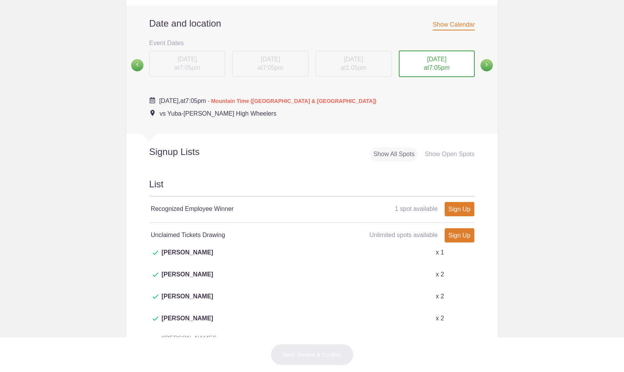
scroll to position [231, 0]
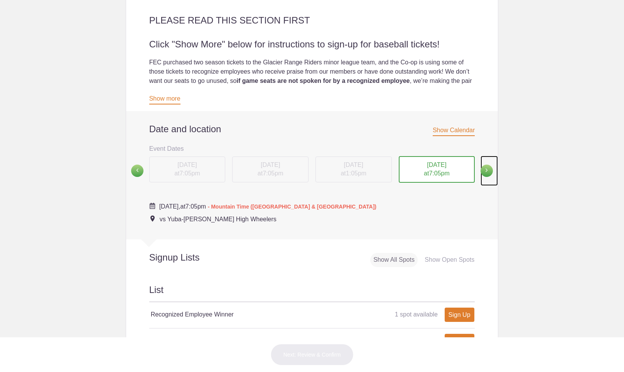
click at [482, 168] on span at bounding box center [487, 171] width 12 height 12
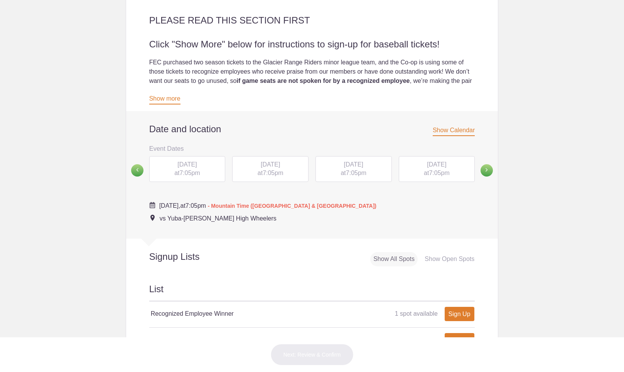
click at [177, 165] on span "[DATE]" at bounding box center [186, 164] width 19 height 7
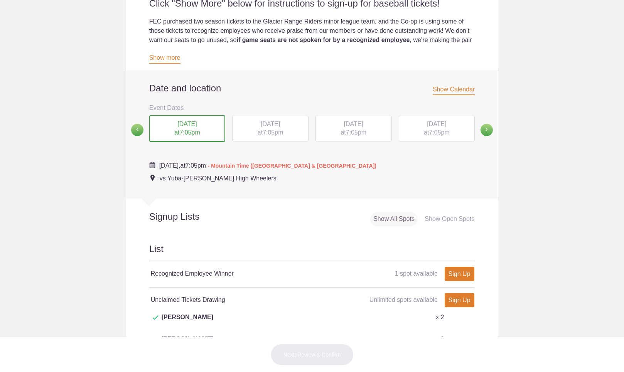
scroll to position [270, 0]
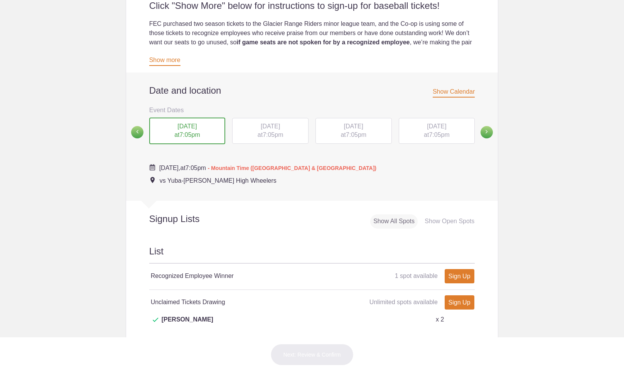
click at [259, 131] on div "THU, Aug 21, 2025 at 7:05pm" at bounding box center [270, 131] width 76 height 26
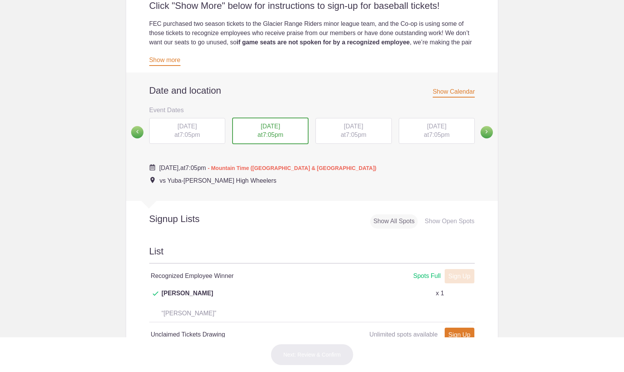
click at [351, 133] on span "7:05pm" at bounding box center [356, 135] width 20 height 7
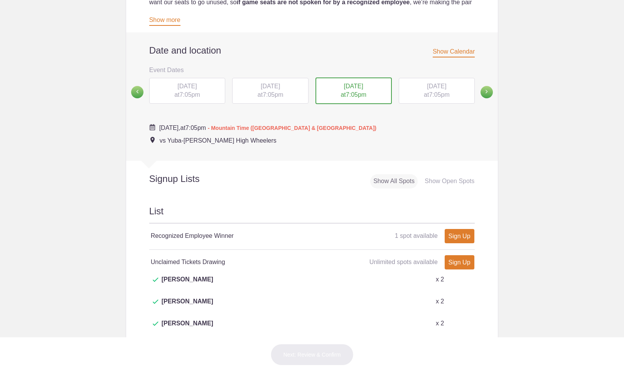
scroll to position [309, 0]
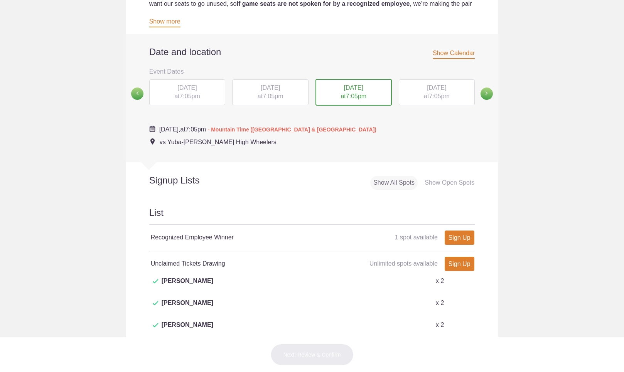
click at [444, 93] on div "SAT, Aug 23, 2025 at 7:05pm" at bounding box center [437, 92] width 76 height 26
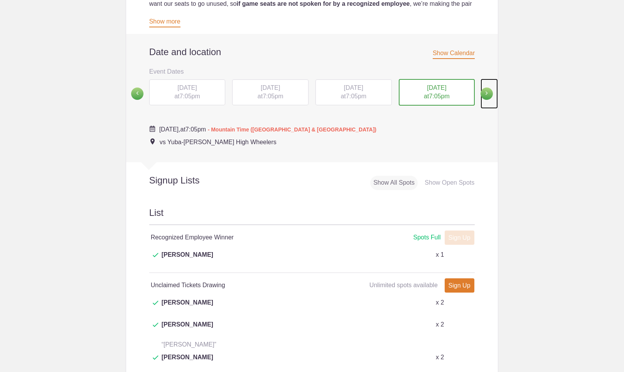
click at [484, 89] on span at bounding box center [487, 94] width 12 height 12
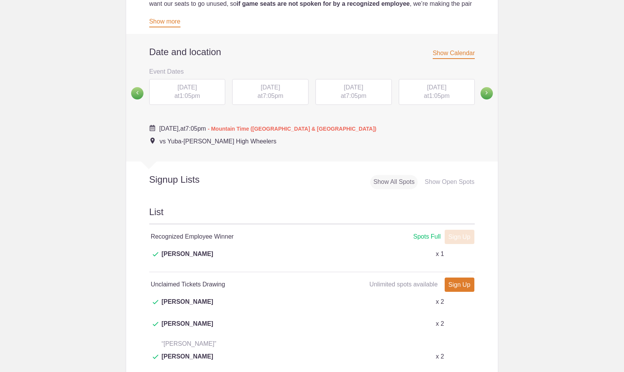
click at [184, 93] on div "[DATE] 1:05pm" at bounding box center [187, 92] width 76 height 26
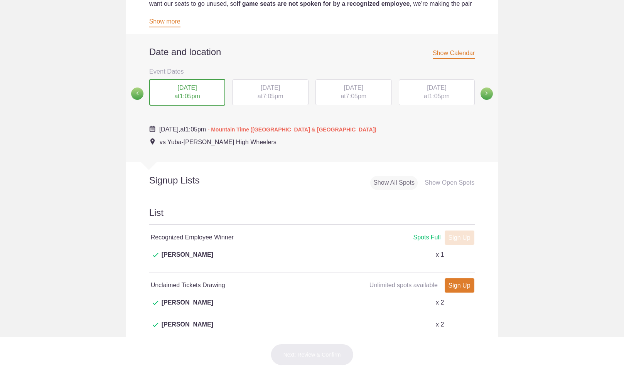
click at [261, 91] on span "[DATE]" at bounding box center [270, 87] width 19 height 7
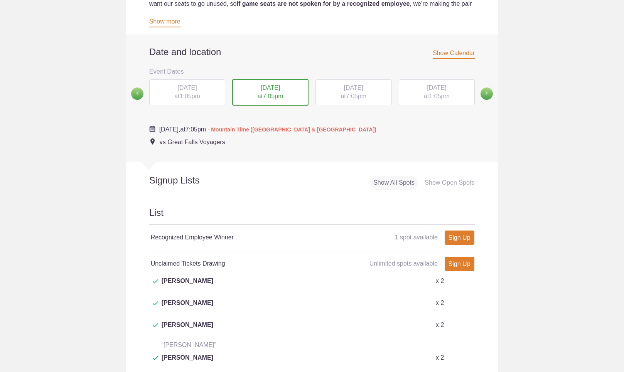
click at [192, 94] on span "1:05pm" at bounding box center [189, 96] width 20 height 7
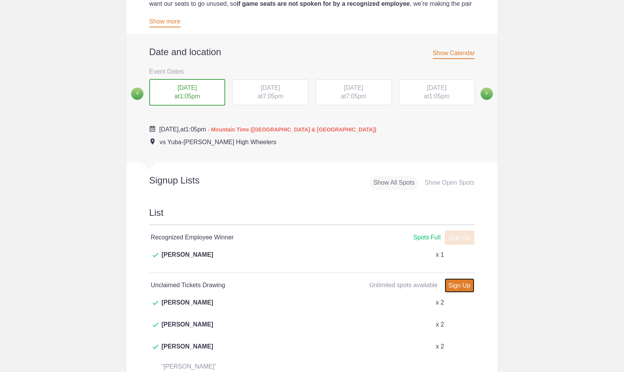
click at [460, 279] on link "Sign Up" at bounding box center [460, 286] width 30 height 14
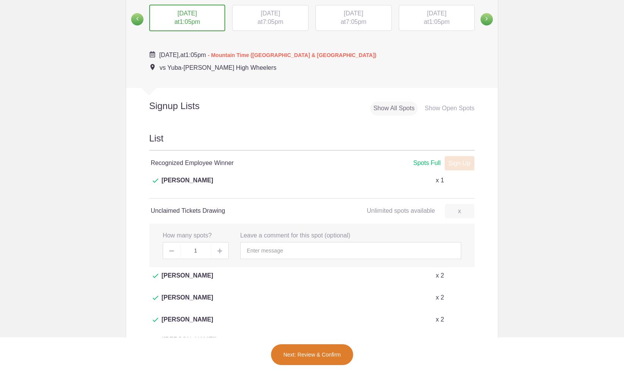
scroll to position [386, 0]
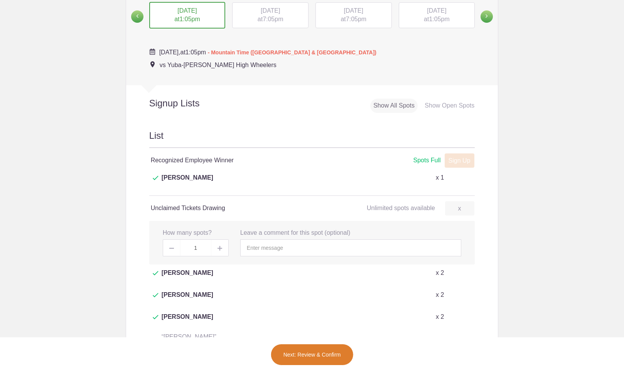
click at [218, 246] on img at bounding box center [220, 248] width 5 height 5
type input "2"
click at [317, 351] on button "Next: Review & Confirm" at bounding box center [312, 355] width 83 height 22
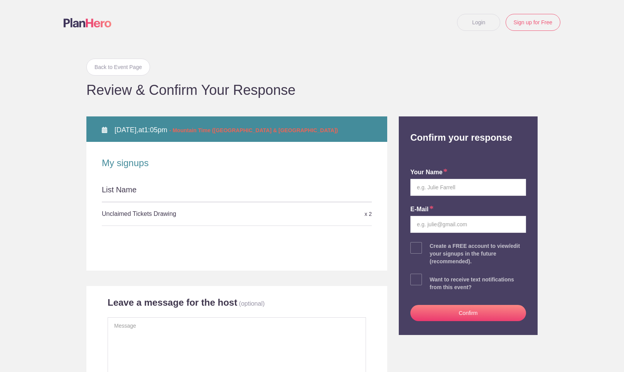
click at [458, 314] on button "Confirm" at bounding box center [468, 313] width 116 height 16
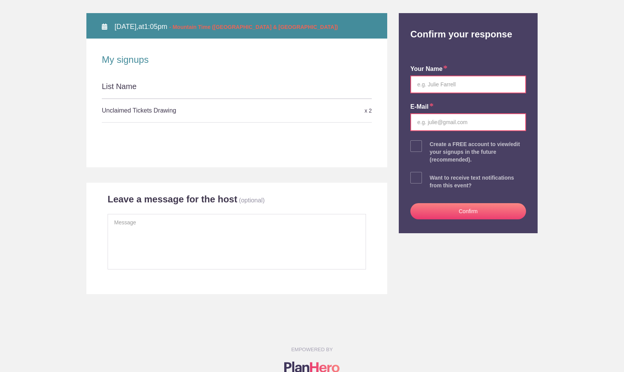
scroll to position [116, 0]
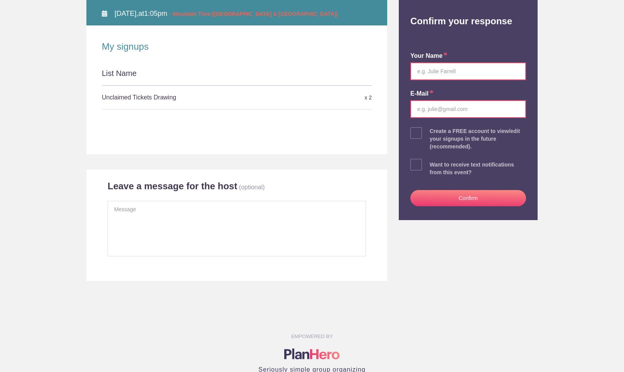
click at [422, 108] on input "email" at bounding box center [468, 109] width 116 height 18
click at [428, 72] on input "text" at bounding box center [468, 71] width 116 height 18
type input "[PERSON_NAME]"
click at [436, 106] on input "email" at bounding box center [468, 109] width 116 height 18
type input "[PERSON_NAME][EMAIL_ADDRESS][DOMAIN_NAME]"
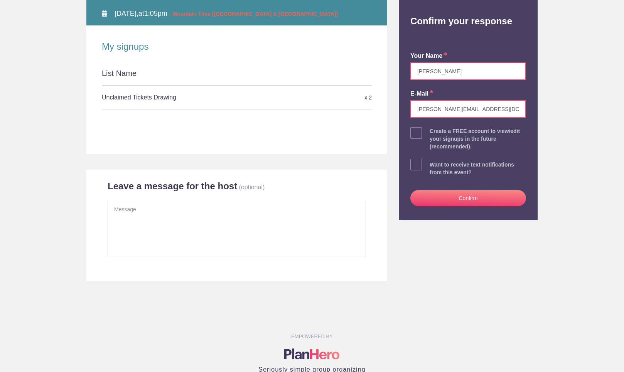
click at [459, 197] on button "Confirm" at bounding box center [468, 198] width 116 height 16
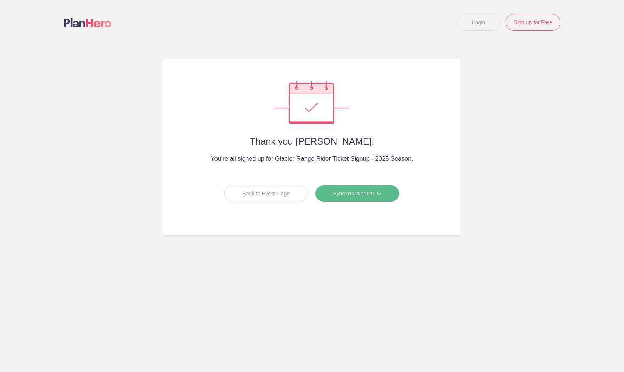
click at [354, 192] on link "Sync to Calendar" at bounding box center [357, 193] width 84 height 17
click at [266, 193] on div "Back to Event Page" at bounding box center [266, 193] width 83 height 17
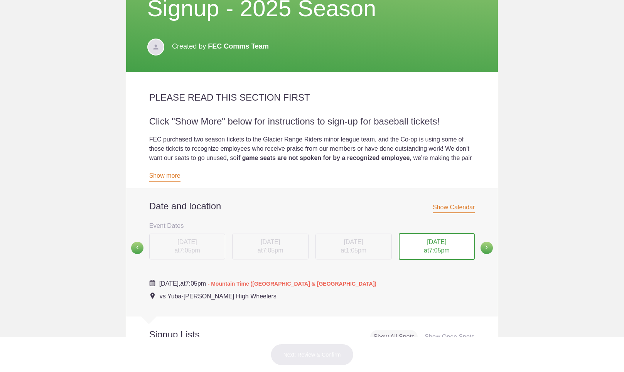
scroll to position [309, 0]
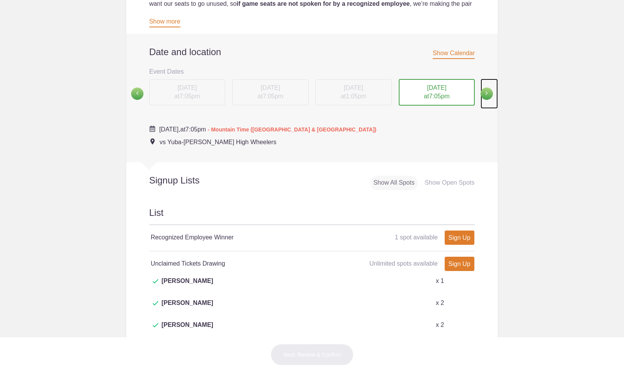
click at [486, 93] on span at bounding box center [487, 94] width 12 height 12
click at [486, 92] on span at bounding box center [487, 93] width 12 height 12
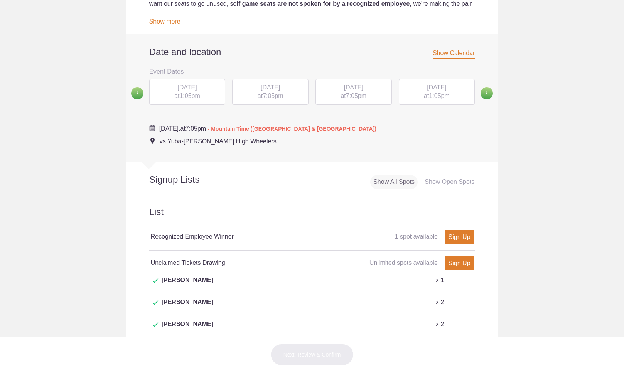
click at [191, 93] on span "1:05pm" at bounding box center [189, 96] width 20 height 7
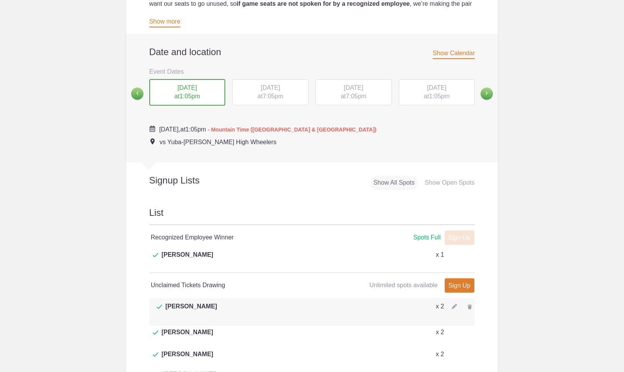
click at [272, 89] on span "[DATE]" at bounding box center [270, 87] width 19 height 7
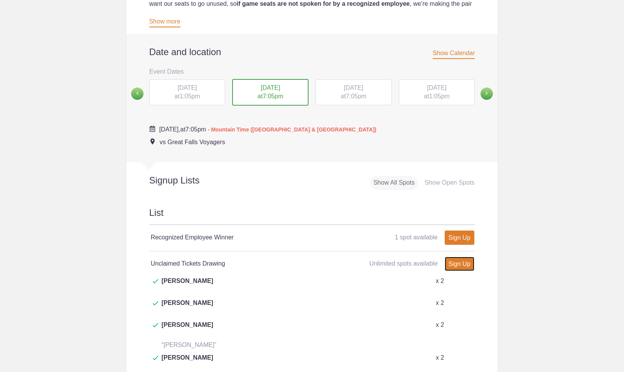
click at [453, 269] on link "Sign Up" at bounding box center [460, 264] width 30 height 14
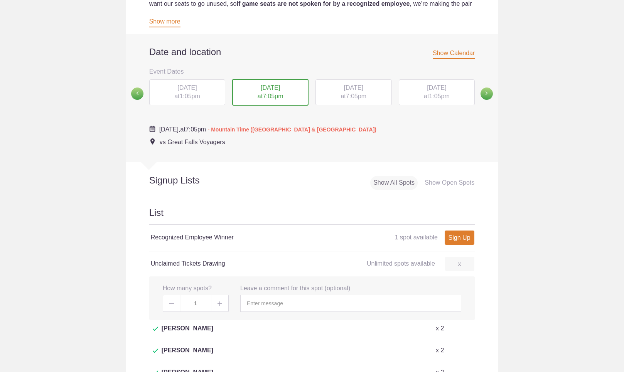
click at [213, 304] on span at bounding box center [219, 303] width 17 height 17
type input "2"
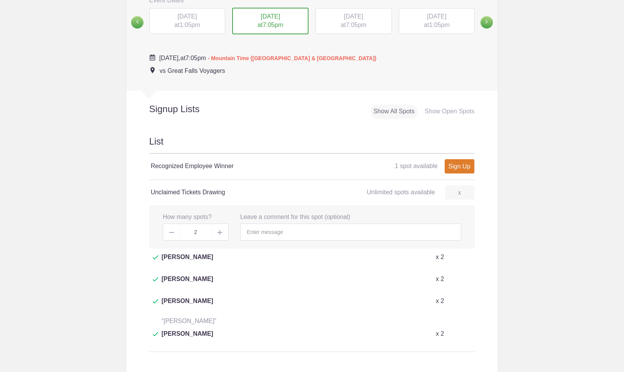
scroll to position [386, 0]
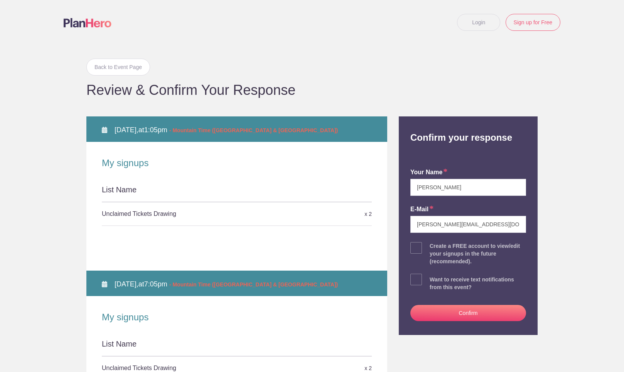
click at [477, 311] on button "Confirm" at bounding box center [468, 313] width 116 height 16
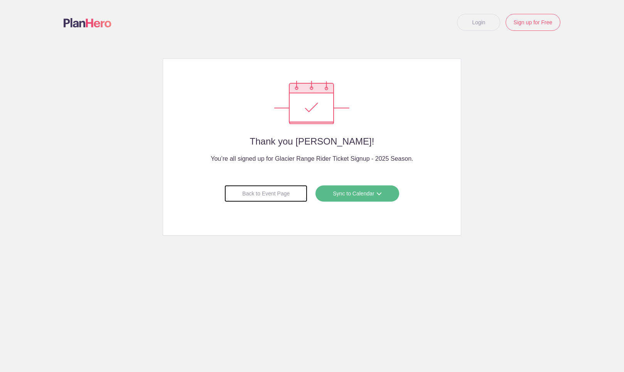
click at [262, 194] on div "Back to Event Page" at bounding box center [266, 193] width 83 height 17
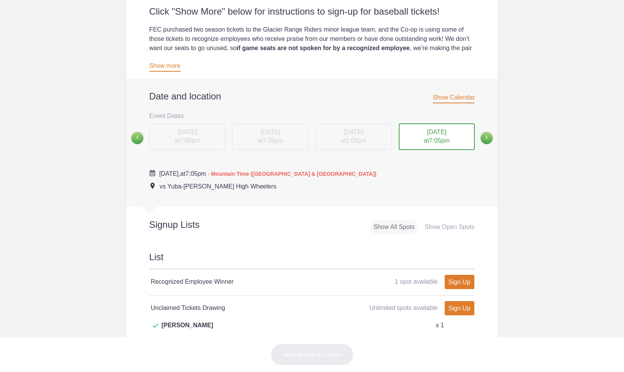
scroll to position [309, 0]
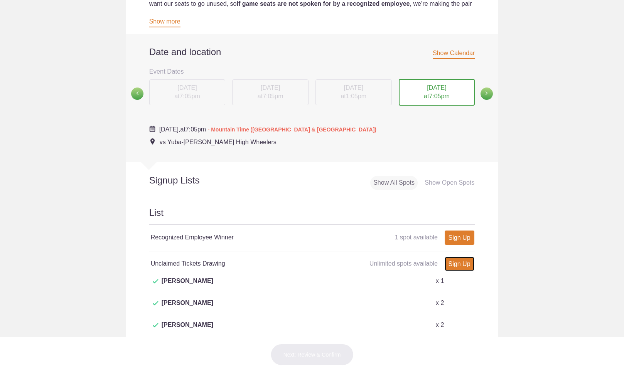
click at [458, 263] on link "Sign Up" at bounding box center [460, 264] width 30 height 14
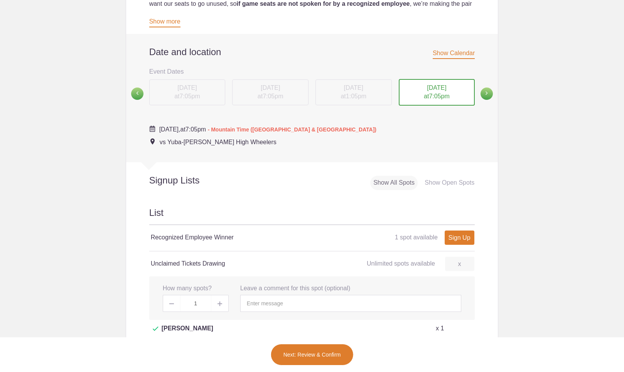
click at [214, 302] on span at bounding box center [219, 303] width 17 height 17
type input "2"
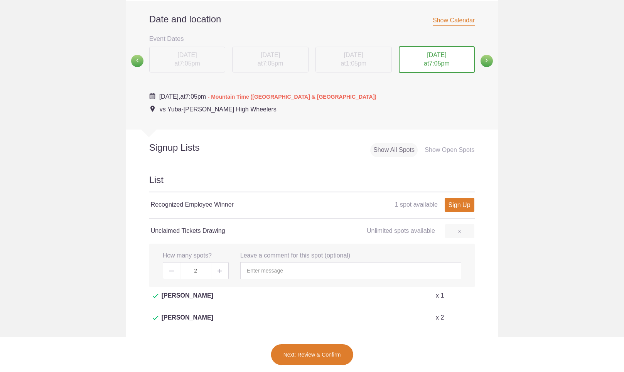
scroll to position [386, 0]
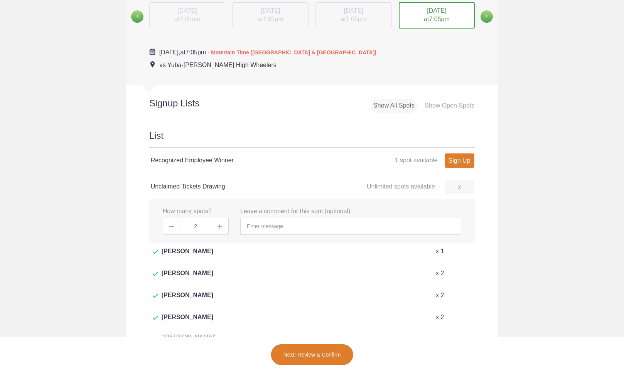
click at [311, 352] on button "Next: Review & Confirm" at bounding box center [312, 355] width 83 height 22
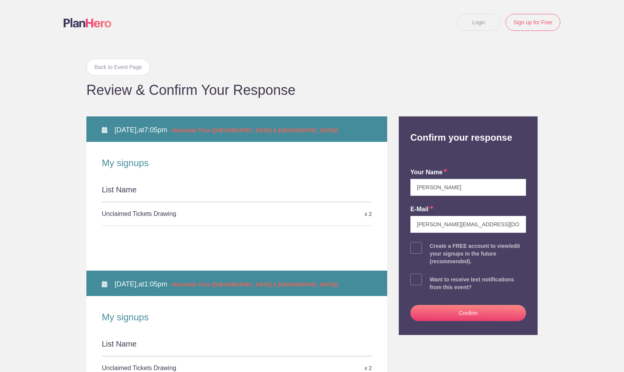
click at [488, 311] on button "Confirm" at bounding box center [468, 313] width 116 height 16
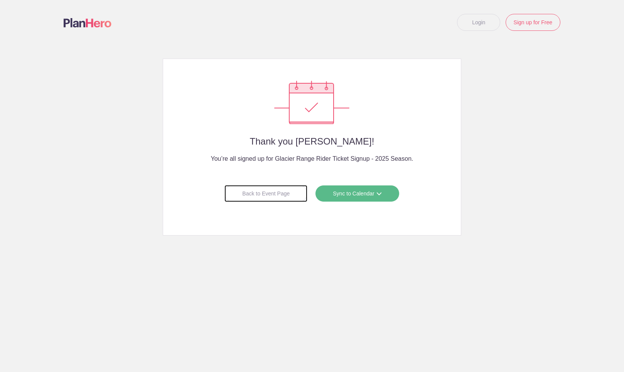
click at [265, 194] on div "Back to Event Page" at bounding box center [266, 193] width 83 height 17
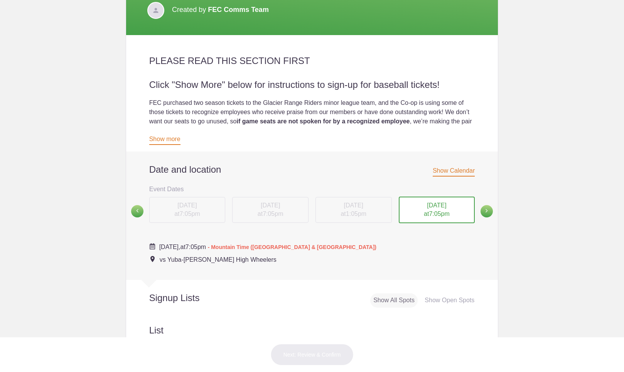
scroll to position [193, 0]
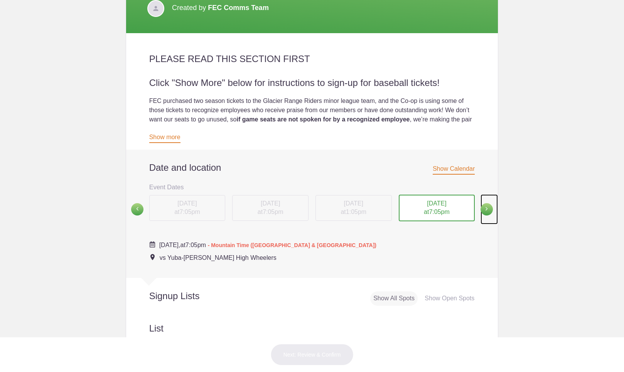
click at [482, 209] on span at bounding box center [487, 209] width 12 height 12
click at [184, 210] on span "7:05pm" at bounding box center [189, 211] width 20 height 7
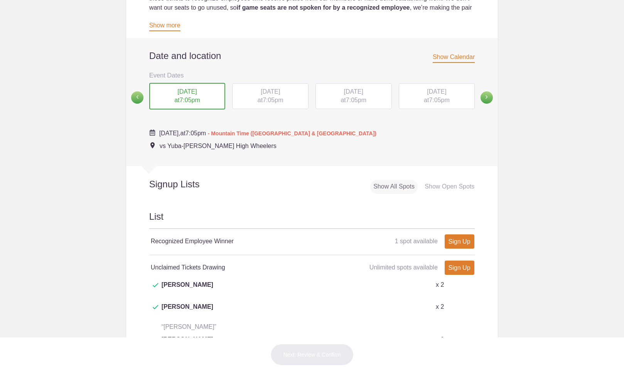
scroll to position [309, 0]
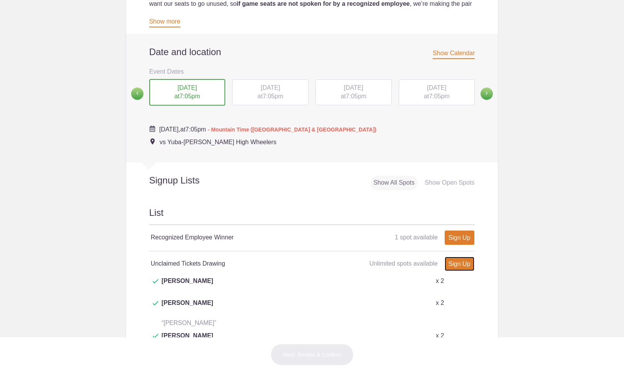
click at [459, 264] on link "Sign Up" at bounding box center [460, 264] width 30 height 14
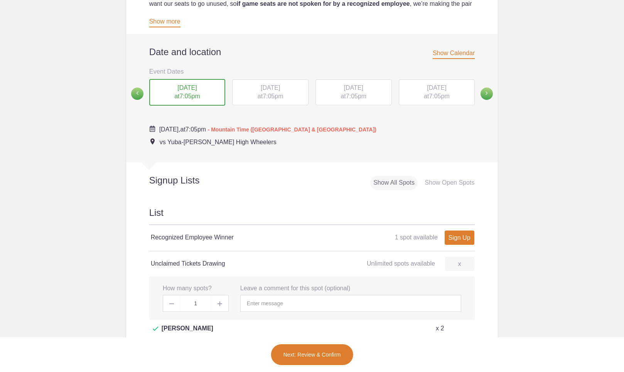
click at [219, 303] on img at bounding box center [220, 304] width 5 height 5
type input "2"
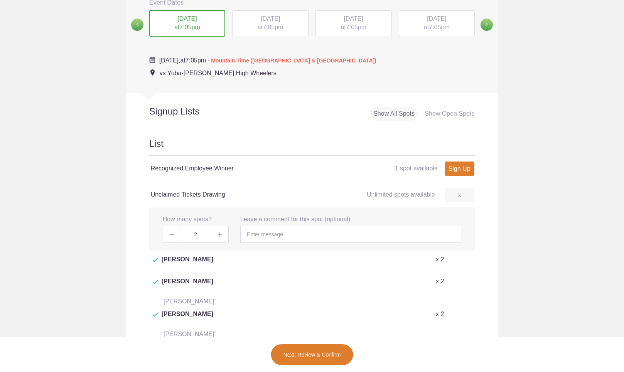
scroll to position [424, 0]
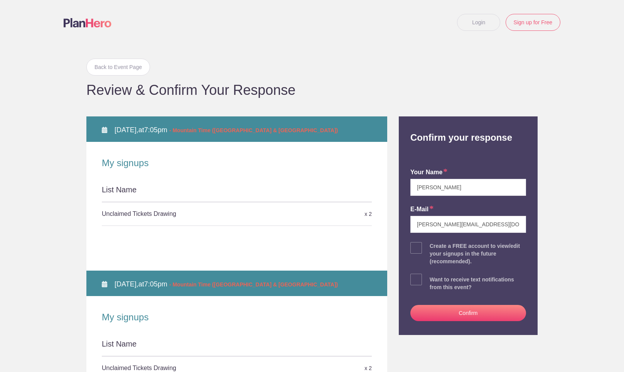
click at [464, 308] on button "Confirm" at bounding box center [468, 313] width 116 height 16
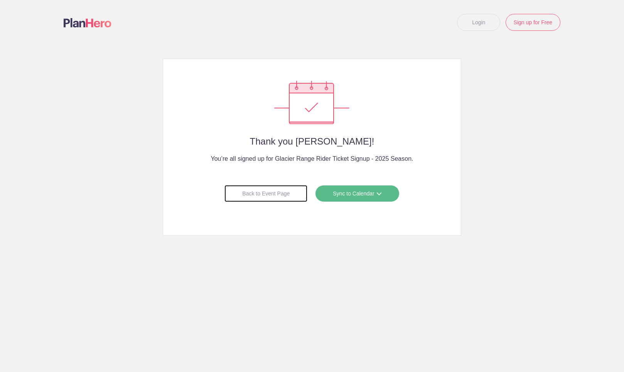
click at [276, 187] on div "Back to Event Page" at bounding box center [266, 193] width 83 height 17
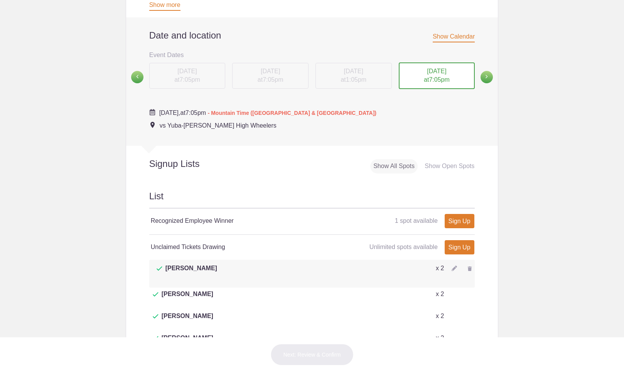
scroll to position [309, 0]
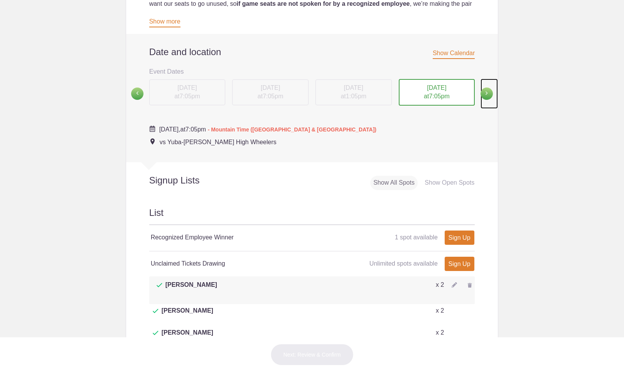
click at [482, 94] on span at bounding box center [487, 94] width 12 height 12
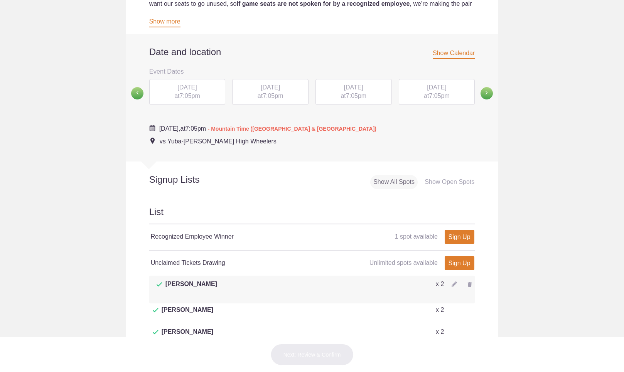
click at [253, 96] on div "[DATE] 7:05pm" at bounding box center [270, 92] width 76 height 26
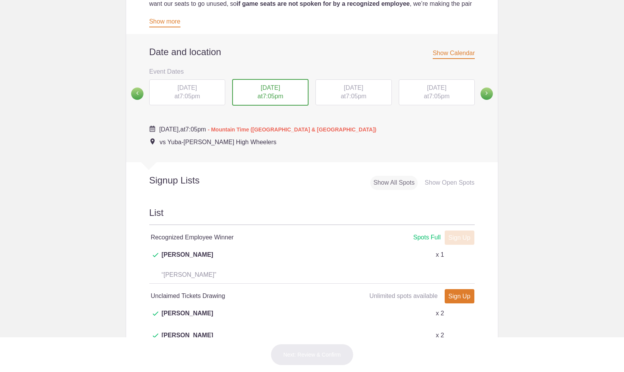
click at [344, 92] on div "[DATE] 7:05pm" at bounding box center [354, 92] width 76 height 26
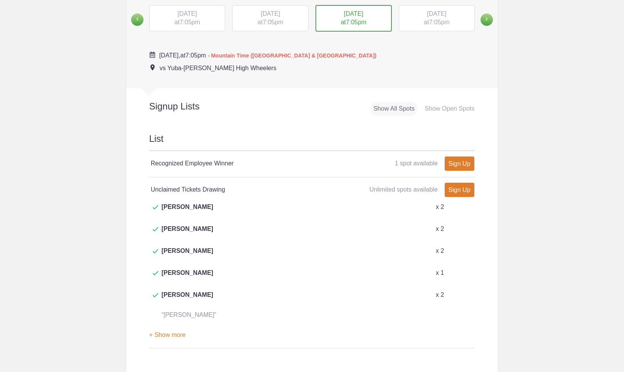
scroll to position [386, 0]
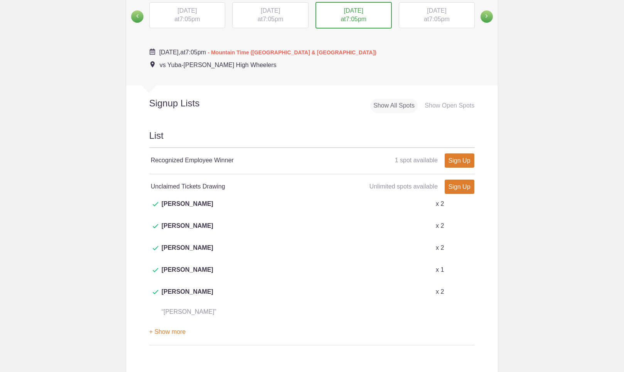
click at [437, 12] on span "[DATE]" at bounding box center [436, 10] width 19 height 7
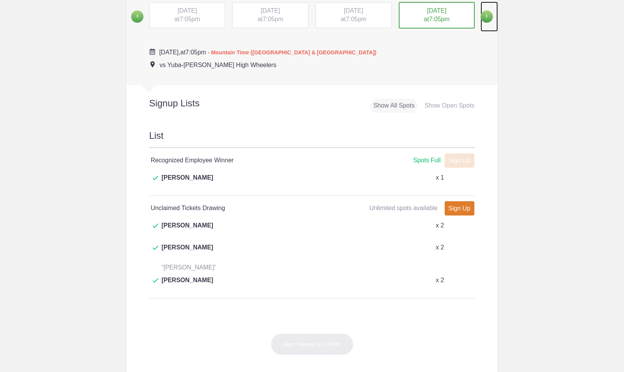
click at [481, 16] on span at bounding box center [487, 16] width 12 height 12
click at [184, 17] on span "1:05pm" at bounding box center [189, 18] width 20 height 7
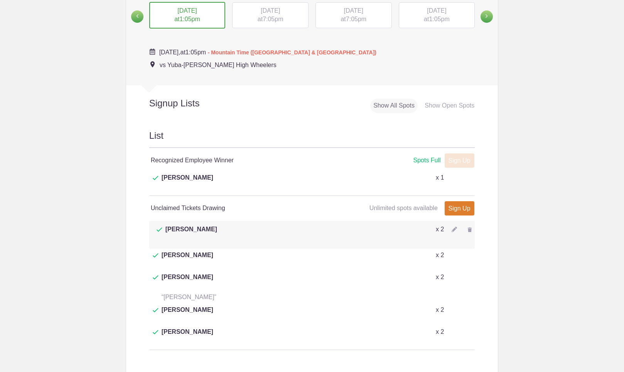
click at [264, 14] on div "[DATE] 7:05pm" at bounding box center [270, 15] width 76 height 26
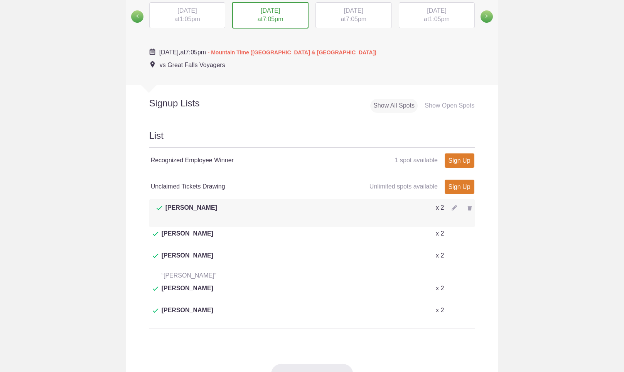
click at [358, 12] on span "[DATE]" at bounding box center [353, 10] width 19 height 7
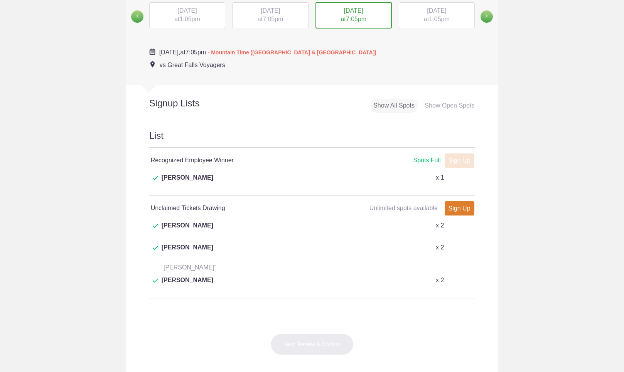
click at [436, 10] on span "[DATE]" at bounding box center [436, 10] width 19 height 7
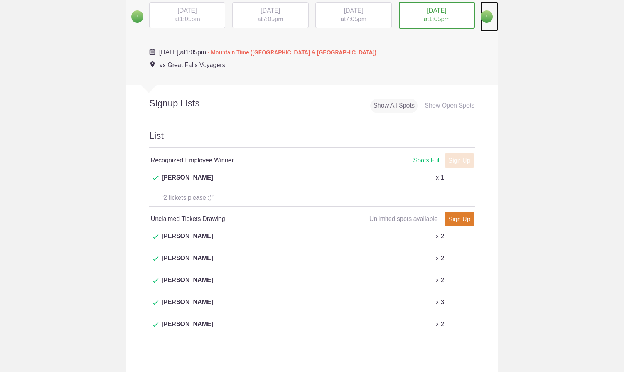
click at [486, 14] on span at bounding box center [487, 16] width 12 height 12
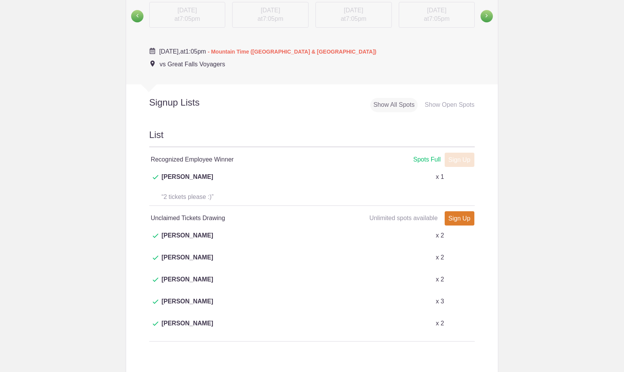
click at [188, 17] on div "[DATE] 7:05pm" at bounding box center [187, 17] width 83 height 30
click at [135, 17] on span at bounding box center [137, 16] width 12 height 12
click at [350, 13] on span "[DATE]" at bounding box center [353, 10] width 19 height 7
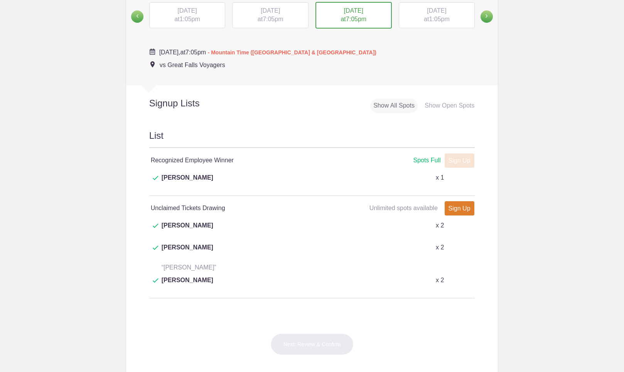
click at [271, 19] on span "7:05pm" at bounding box center [273, 19] width 20 height 7
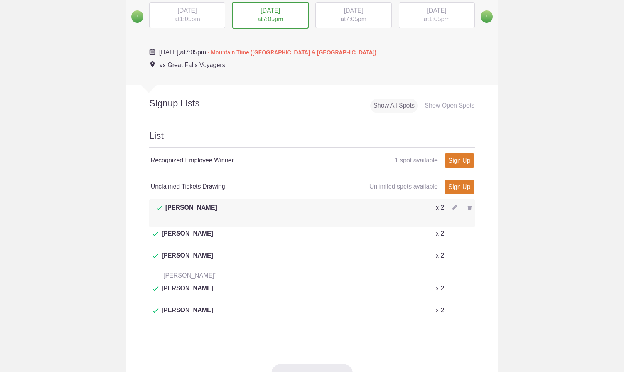
click at [174, 16] on div "[DATE] 1:05pm" at bounding box center [187, 15] width 76 height 26
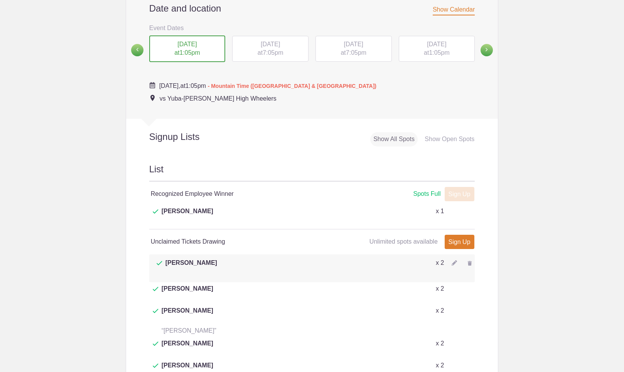
scroll to position [347, 0]
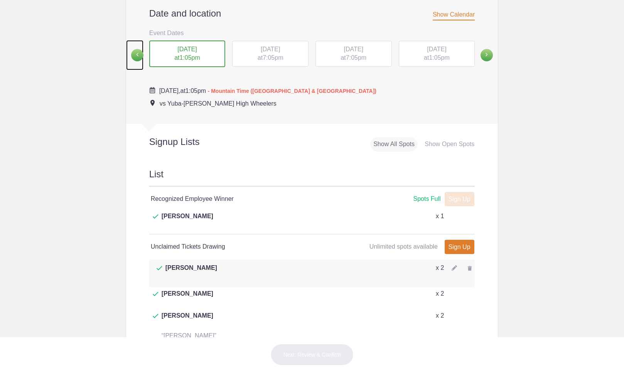
click at [135, 52] on span at bounding box center [137, 55] width 12 height 12
click at [433, 56] on span "7:05pm" at bounding box center [439, 57] width 20 height 7
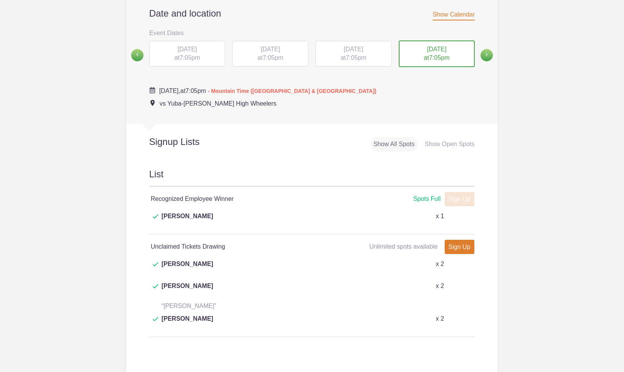
click at [344, 52] on span "[DATE]" at bounding box center [353, 49] width 19 height 7
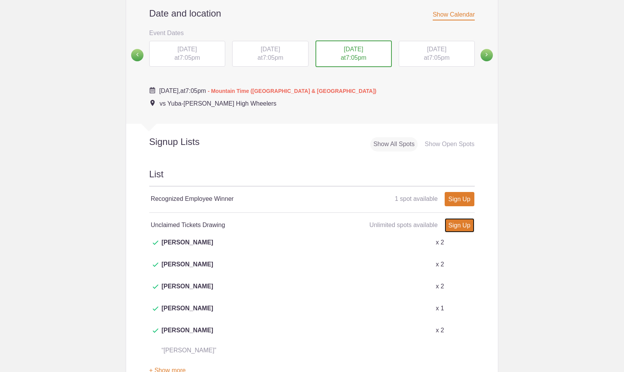
click at [456, 223] on link "Sign Up" at bounding box center [460, 225] width 30 height 14
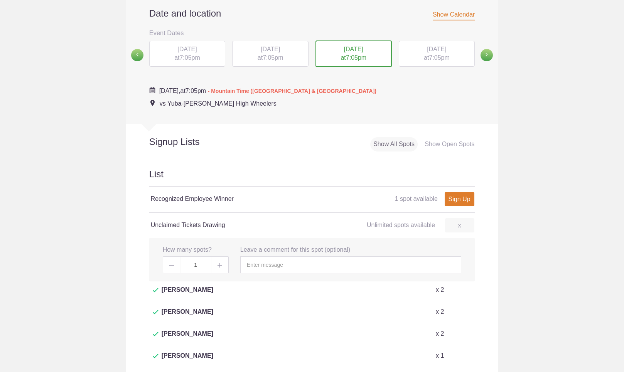
click at [218, 264] on img at bounding box center [220, 265] width 5 height 5
type input "2"
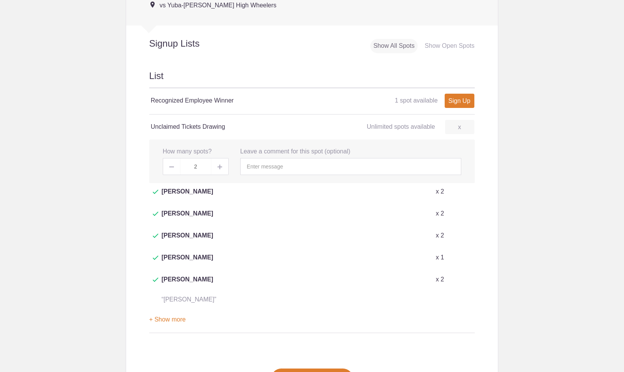
scroll to position [463, 0]
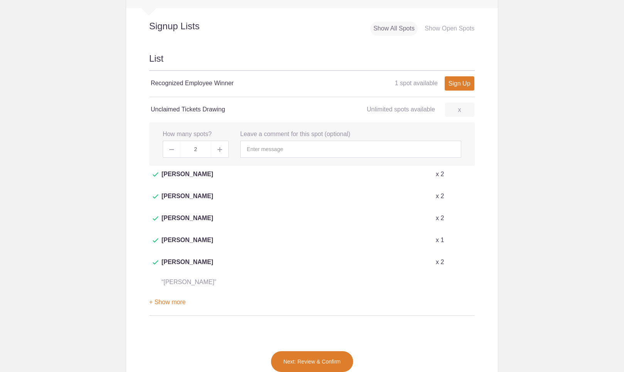
click at [301, 351] on button "Next: Review & Confirm" at bounding box center [312, 362] width 83 height 22
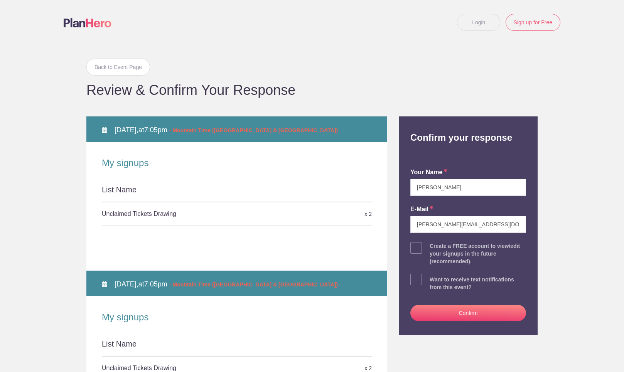
click at [467, 309] on button "Confirm" at bounding box center [468, 313] width 116 height 16
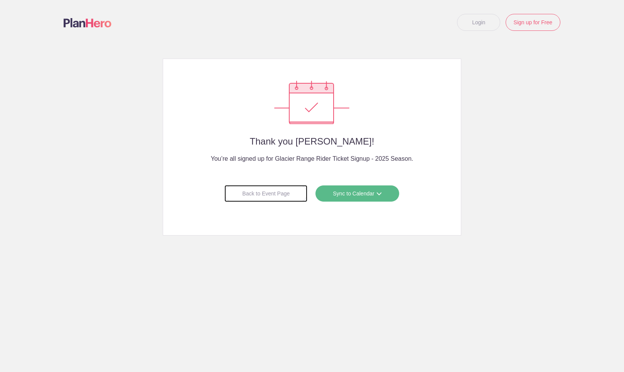
click at [265, 192] on div "Back to Event Page" at bounding box center [266, 193] width 83 height 17
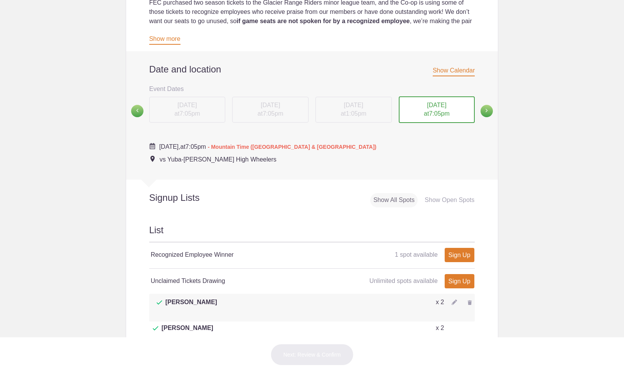
scroll to position [309, 0]
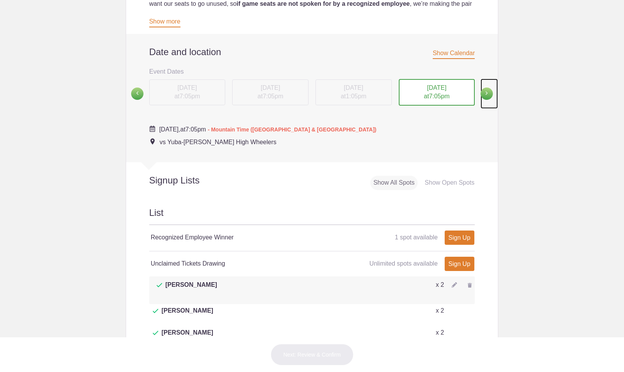
click at [483, 91] on span at bounding box center [487, 94] width 12 height 12
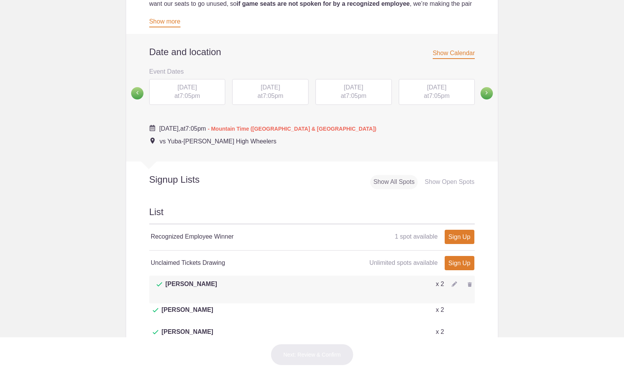
click at [186, 95] on span "7:05pm" at bounding box center [189, 96] width 20 height 7
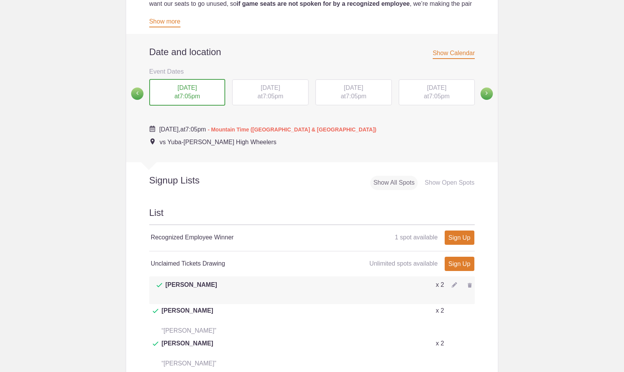
click at [279, 90] on span "[DATE]" at bounding box center [270, 87] width 19 height 7
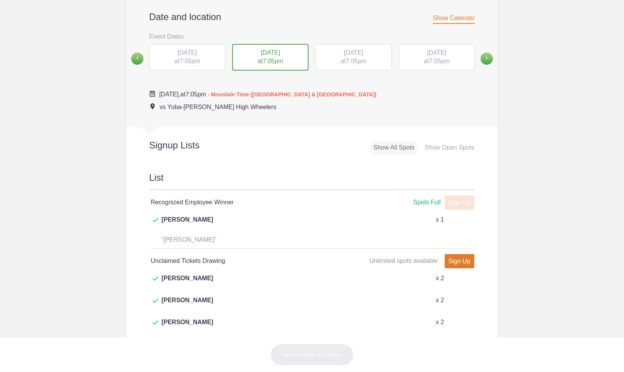
scroll to position [386, 0]
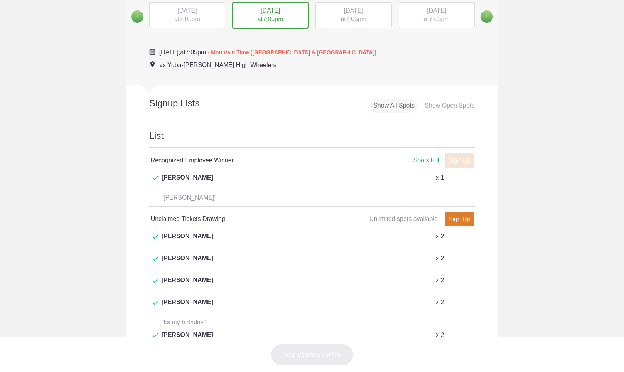
click at [349, 17] on span "7:05pm" at bounding box center [356, 19] width 20 height 7
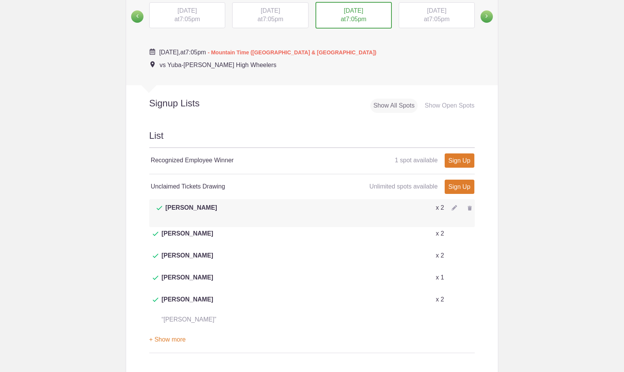
click at [421, 15] on div "[DATE] 7:05pm" at bounding box center [437, 15] width 76 height 26
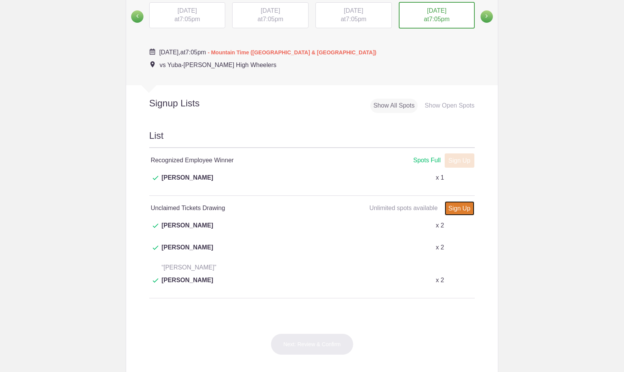
click at [457, 201] on link "Sign Up" at bounding box center [460, 208] width 30 height 14
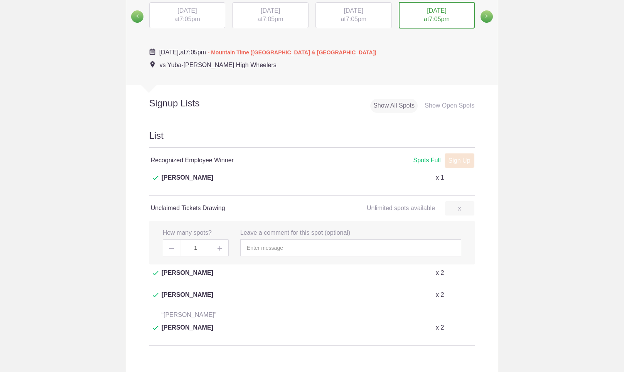
click at [218, 246] on img at bounding box center [220, 248] width 5 height 5
type input "2"
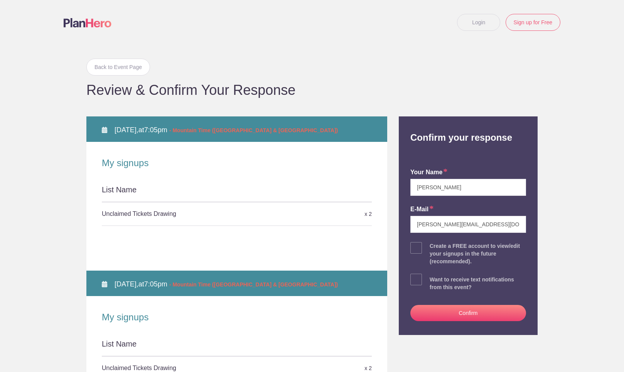
click at [452, 311] on button "Confirm" at bounding box center [468, 313] width 116 height 16
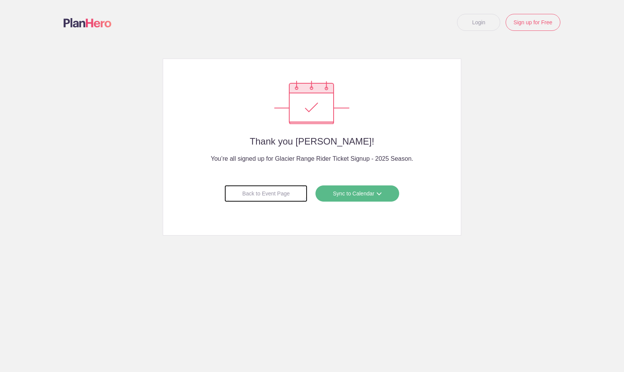
click at [273, 192] on div "Back to Event Page" at bounding box center [266, 193] width 83 height 17
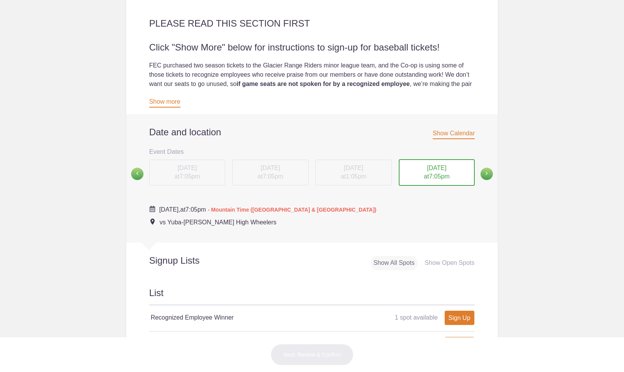
scroll to position [231, 0]
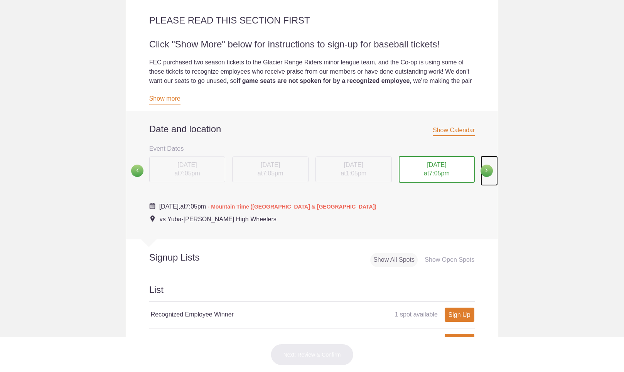
click at [483, 169] on span at bounding box center [487, 171] width 12 height 12
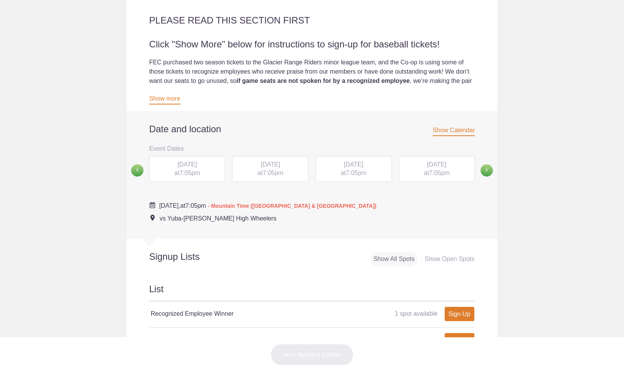
click at [196, 169] on div "[DATE] 7:05pm" at bounding box center [187, 169] width 76 height 26
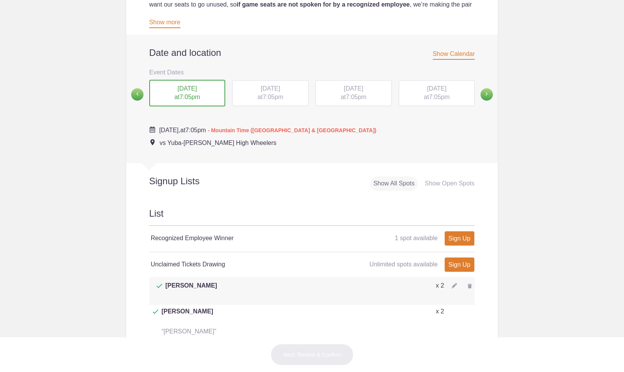
scroll to position [309, 0]
click at [265, 94] on span "7:05pm" at bounding box center [273, 96] width 20 height 7
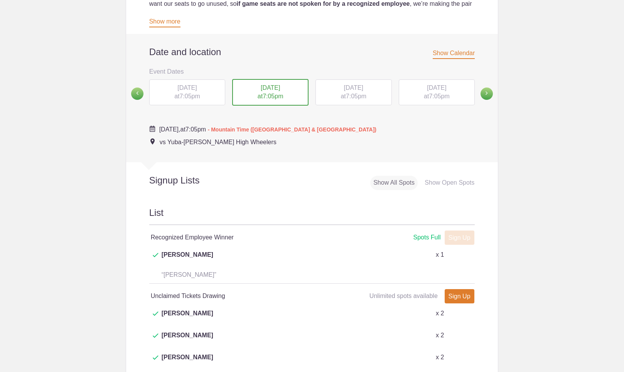
click at [361, 92] on div "[DATE] 7:05pm" at bounding box center [354, 92] width 76 height 26
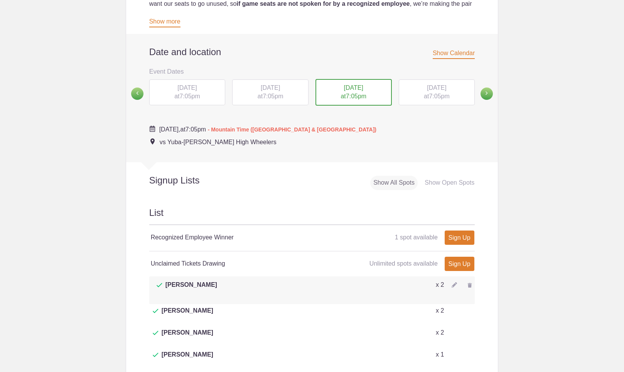
click at [421, 92] on div "[DATE] 7:05pm" at bounding box center [437, 92] width 76 height 26
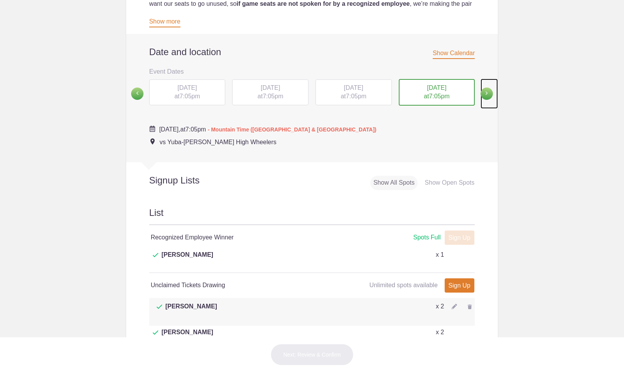
click at [482, 95] on span at bounding box center [487, 94] width 12 height 12
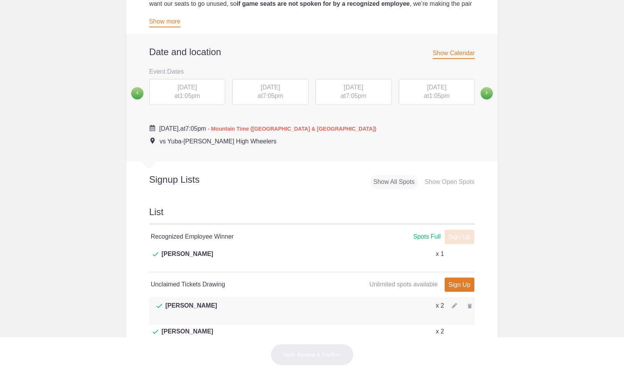
click at [180, 95] on span "1:05pm" at bounding box center [189, 96] width 20 height 7
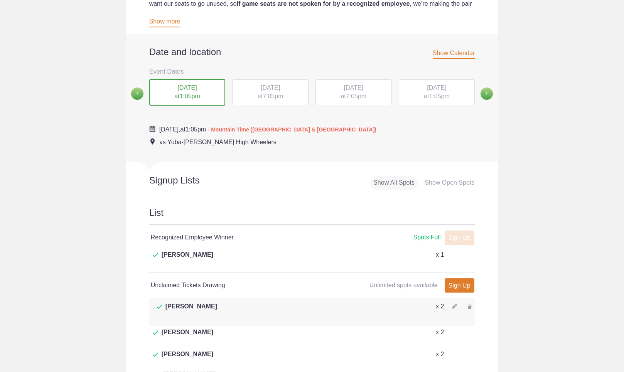
click at [264, 92] on div "[DATE] 7:05pm" at bounding box center [270, 92] width 76 height 26
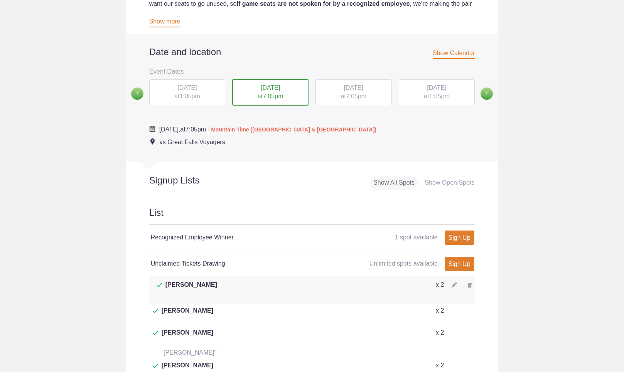
click at [348, 93] on div "[DATE] 7:05pm" at bounding box center [354, 92] width 76 height 26
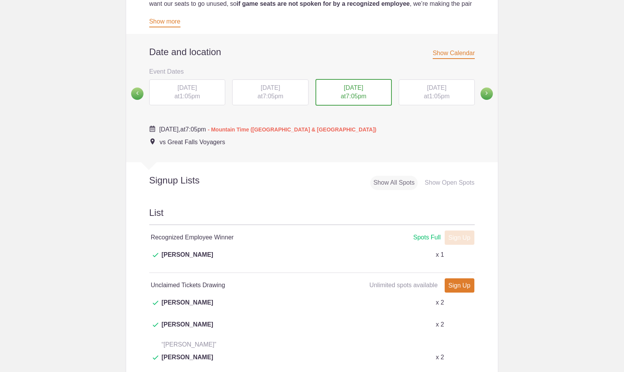
click at [415, 96] on div "[DATE] 1:05pm" at bounding box center [437, 92] width 76 height 26
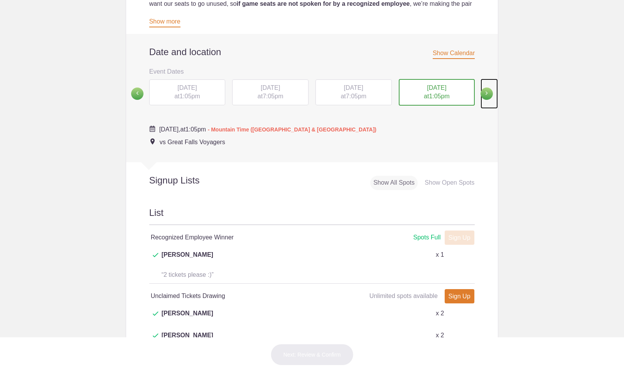
click at [485, 95] on span at bounding box center [487, 94] width 12 height 12
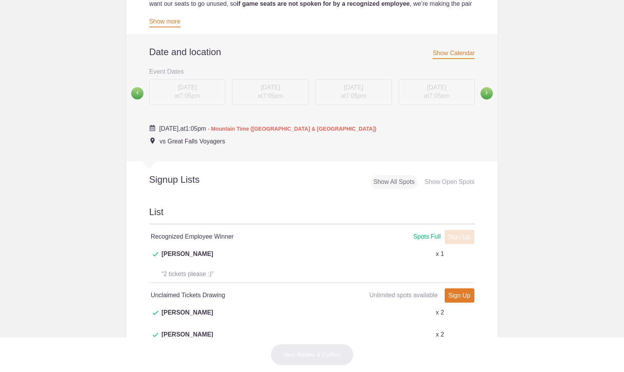
click at [198, 93] on div "[DATE] 7:05pm" at bounding box center [187, 94] width 83 height 30
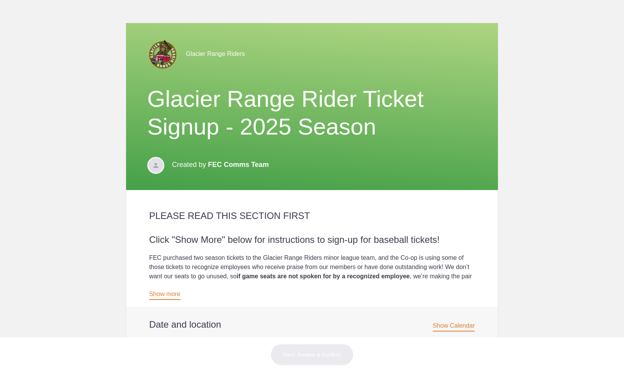
scroll to position [0, 0]
